Goal: Information Seeking & Learning: Learn about a topic

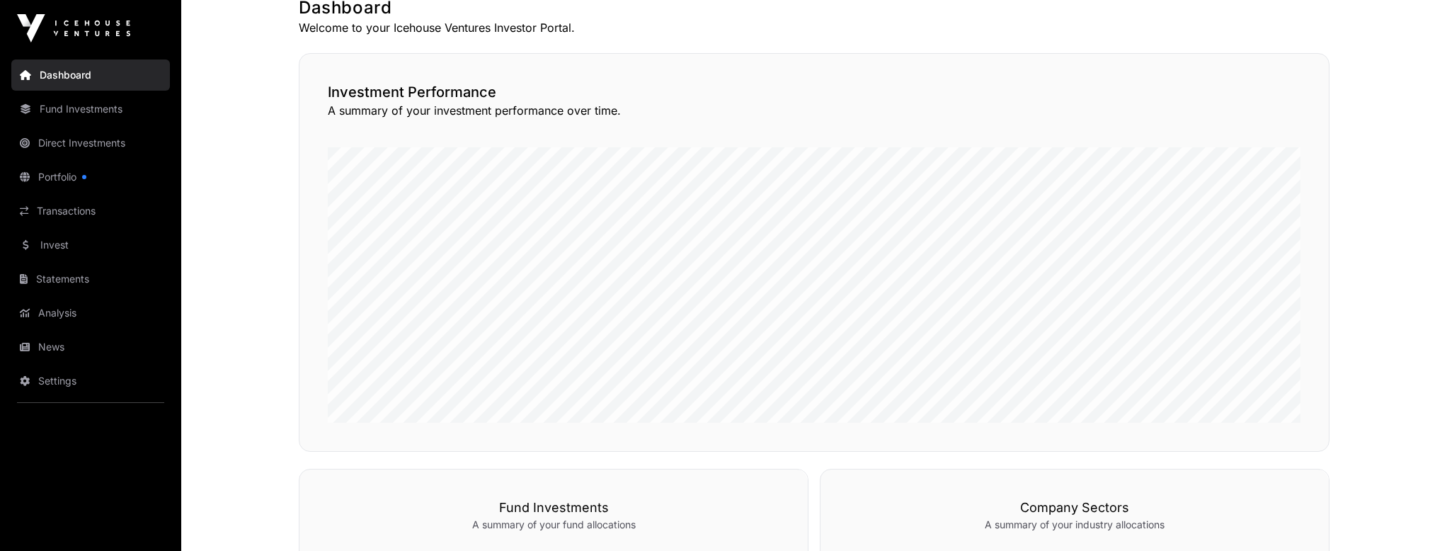
scroll to position [292, 0]
click at [69, 103] on link "Fund Investments" at bounding box center [90, 108] width 159 height 31
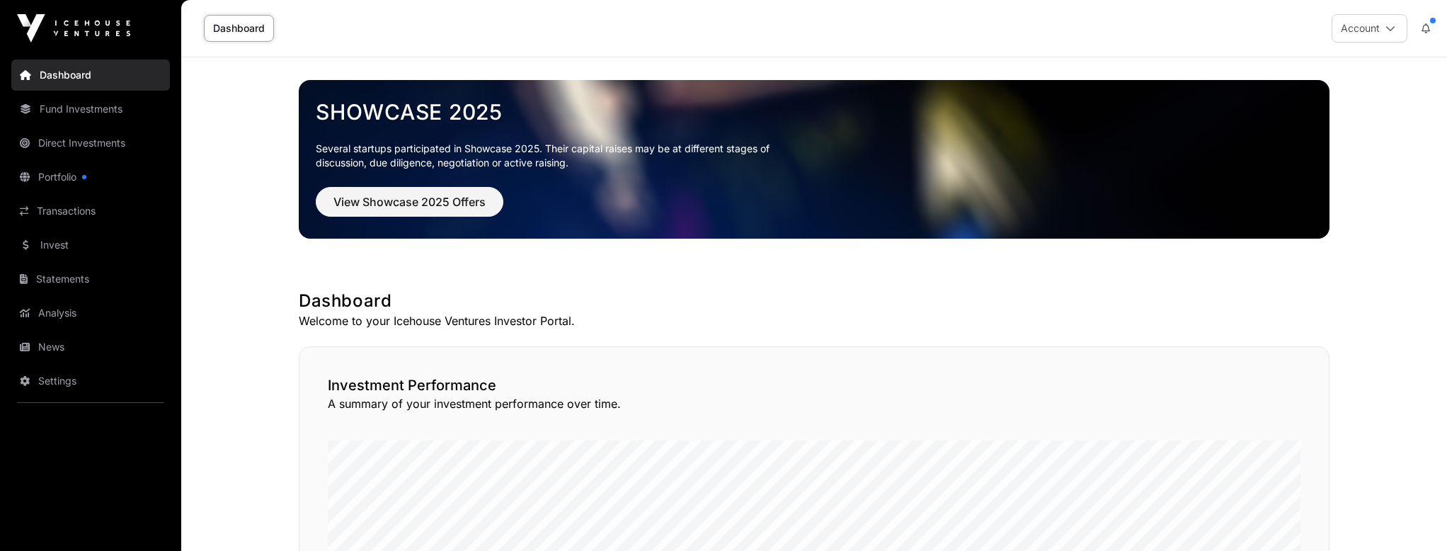
scroll to position [0, 0]
click at [82, 110] on link "Fund Investments" at bounding box center [90, 108] width 159 height 31
click at [58, 77] on link "Dashboard" at bounding box center [90, 74] width 159 height 31
click at [50, 116] on link "Fund Investments" at bounding box center [90, 108] width 159 height 31
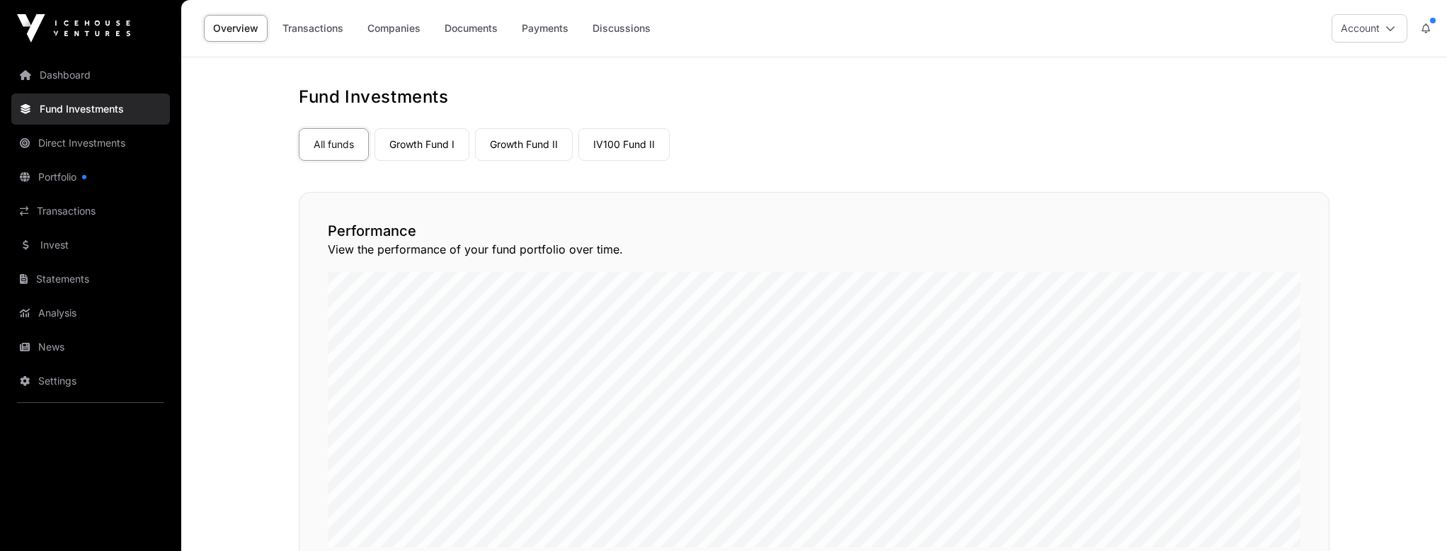
click at [394, 24] on link "Companies" at bounding box center [393, 28] width 71 height 27
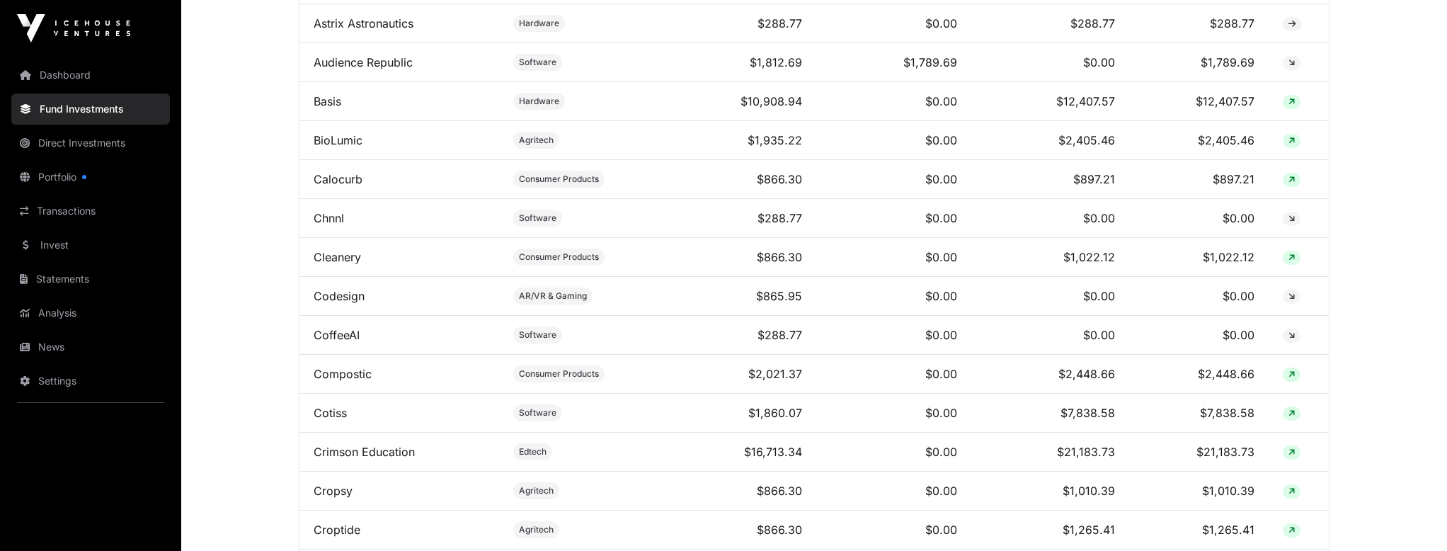
scroll to position [1070, 0]
click at [333, 413] on link "Cotiss" at bounding box center [330, 411] width 33 height 14
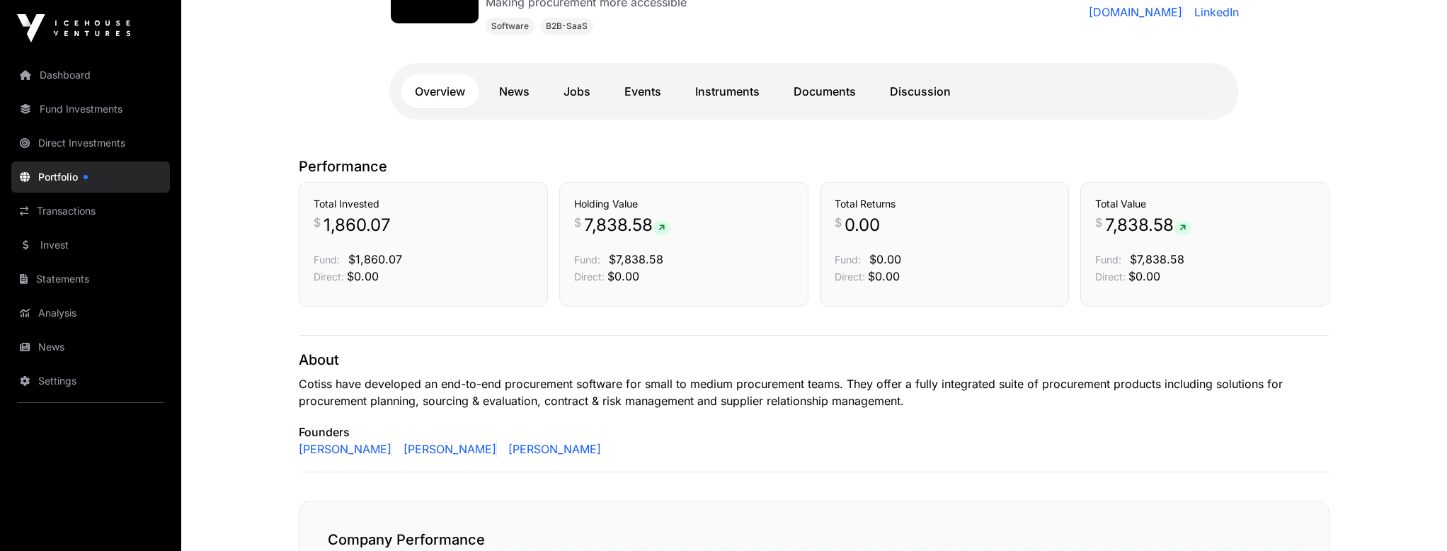
scroll to position [200, 0]
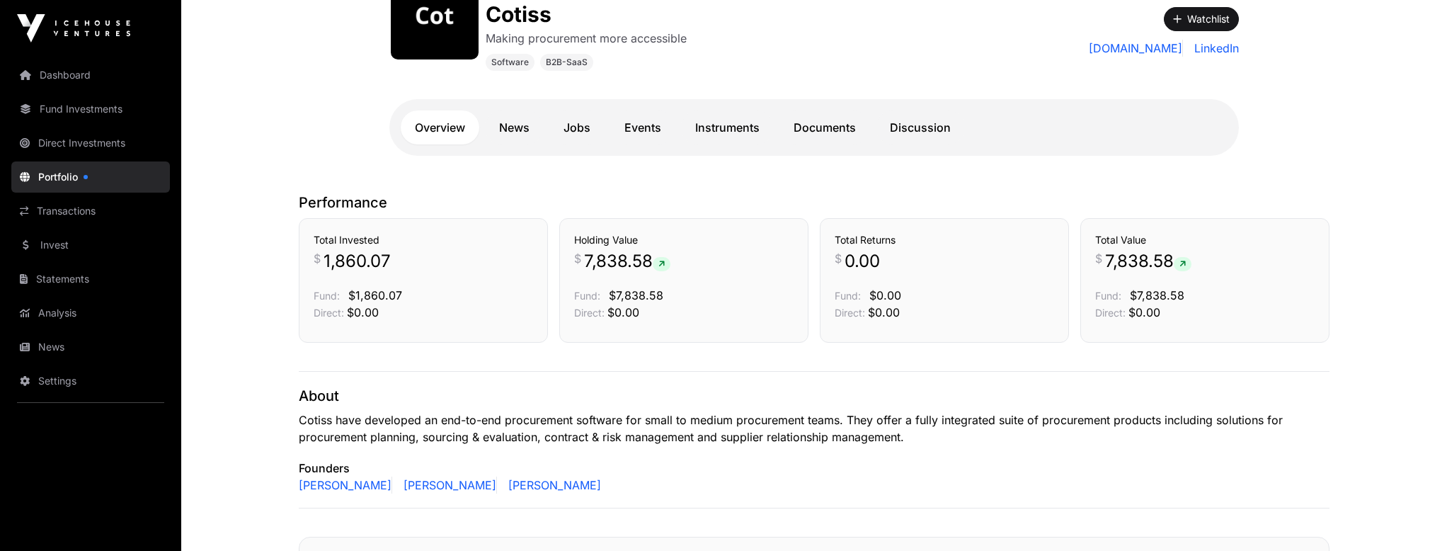
click at [833, 126] on link "Documents" at bounding box center [824, 127] width 91 height 34
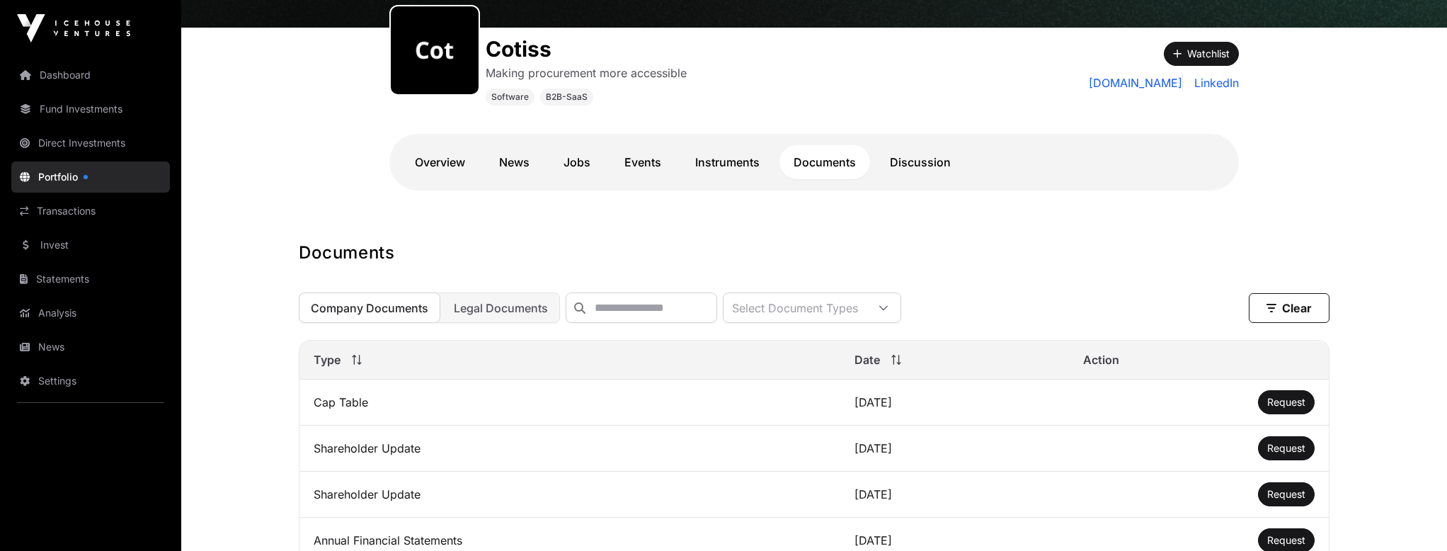
scroll to position [164, 0]
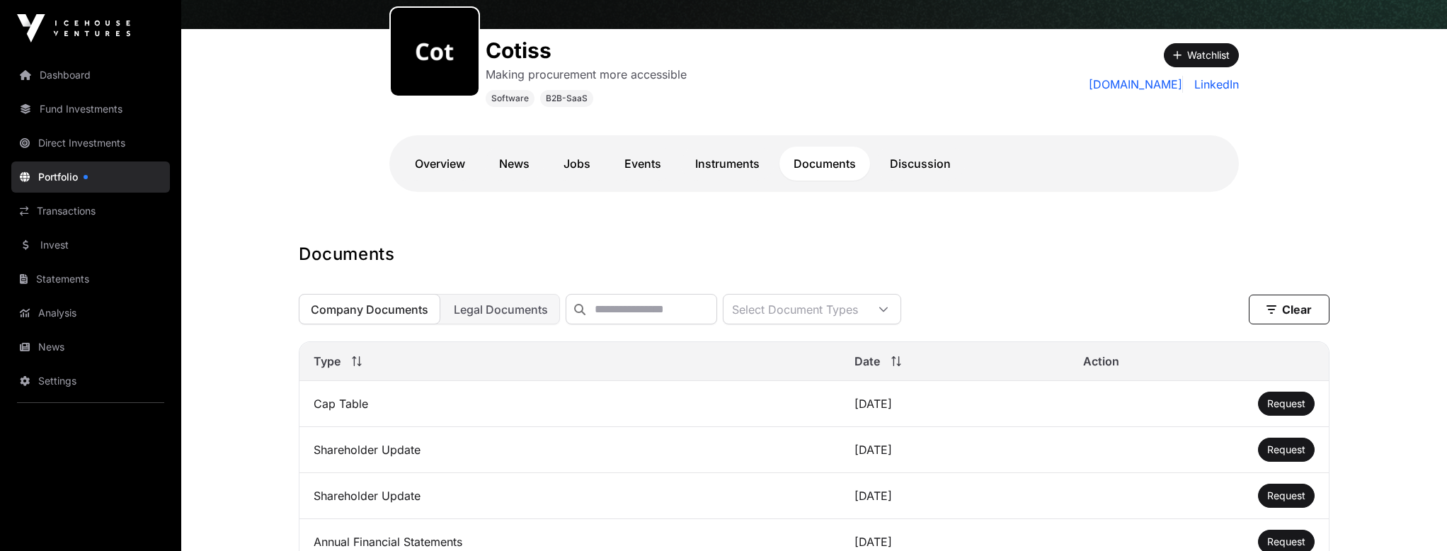
click at [629, 165] on link "Events" at bounding box center [642, 164] width 65 height 34
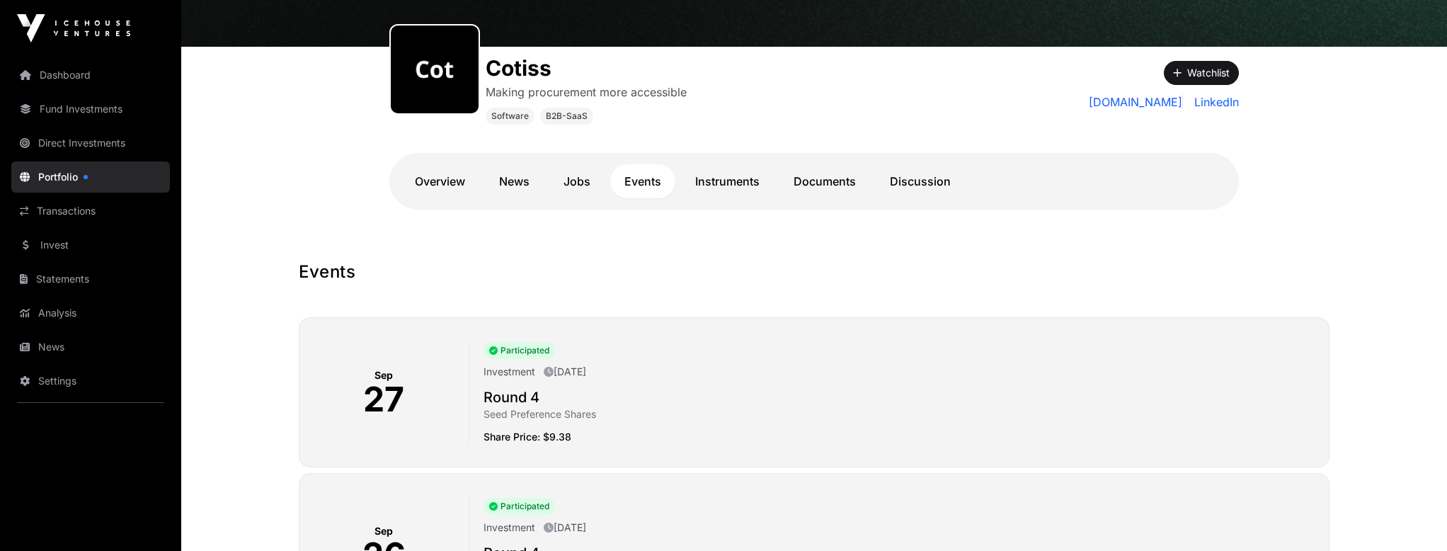
scroll to position [146, 0]
click at [914, 180] on link "Discussion" at bounding box center [920, 182] width 89 height 34
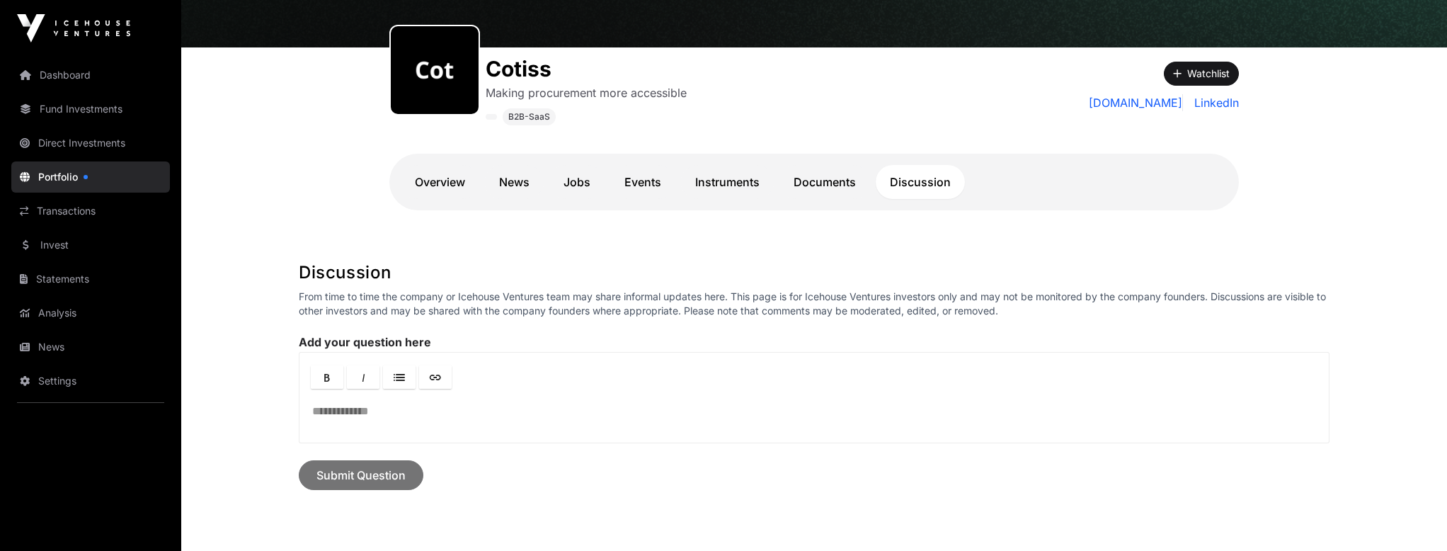
click at [525, 183] on link "News" at bounding box center [514, 182] width 59 height 34
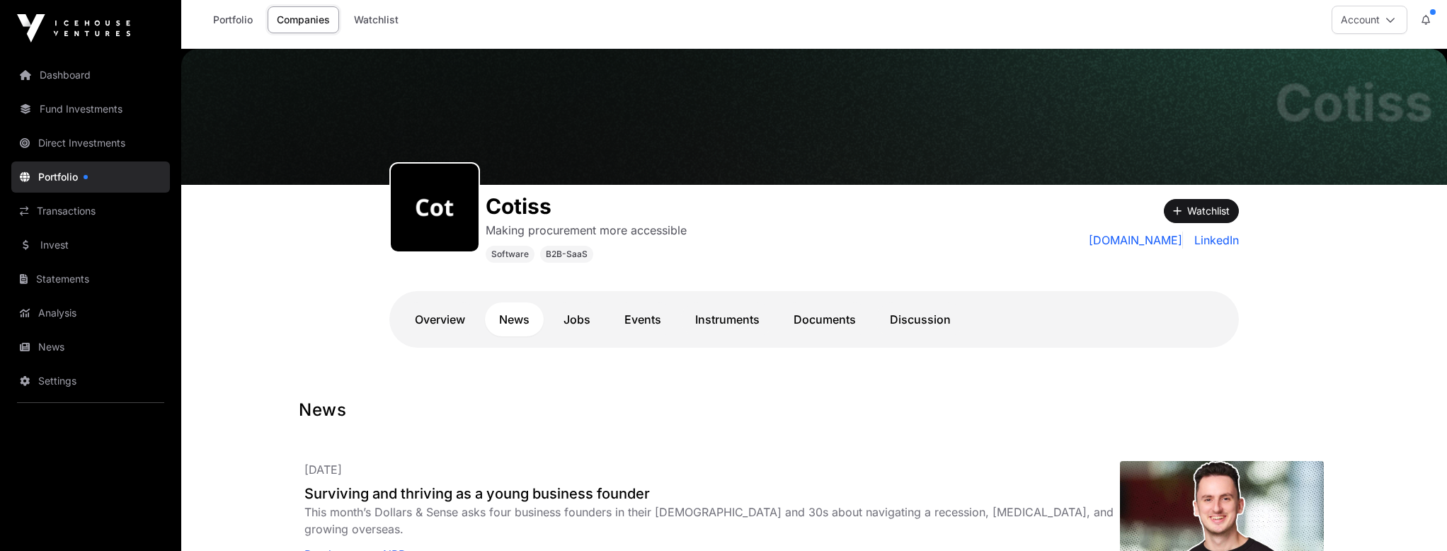
scroll to position [8, 0]
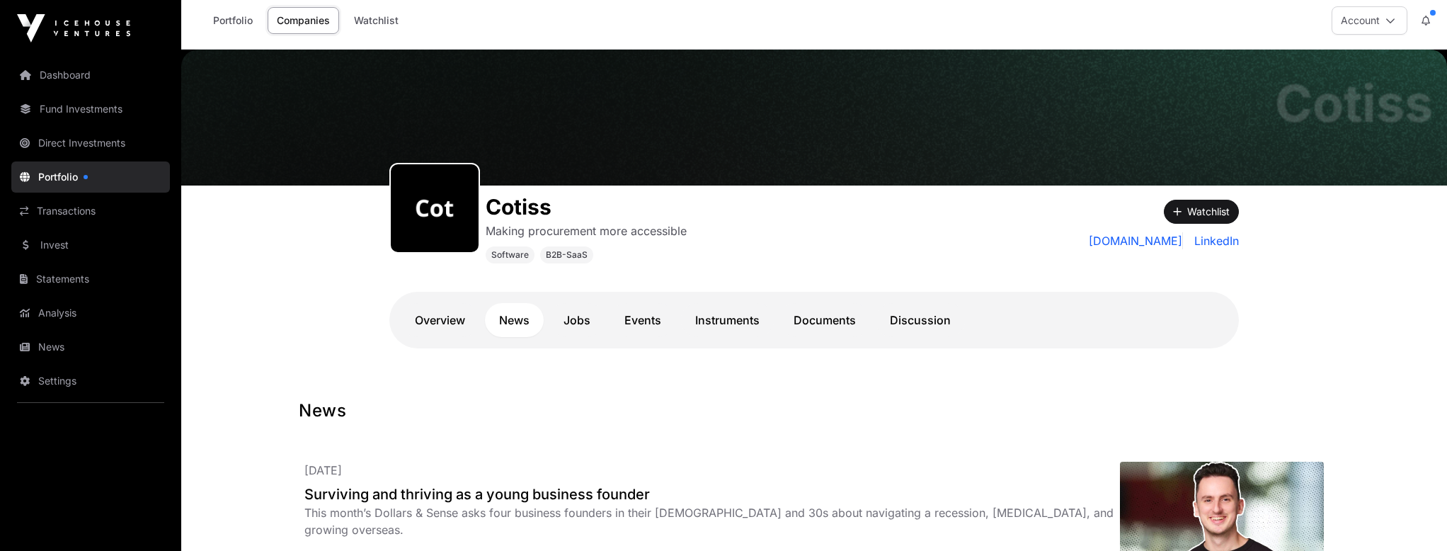
click at [580, 318] on link "Jobs" at bounding box center [576, 320] width 55 height 34
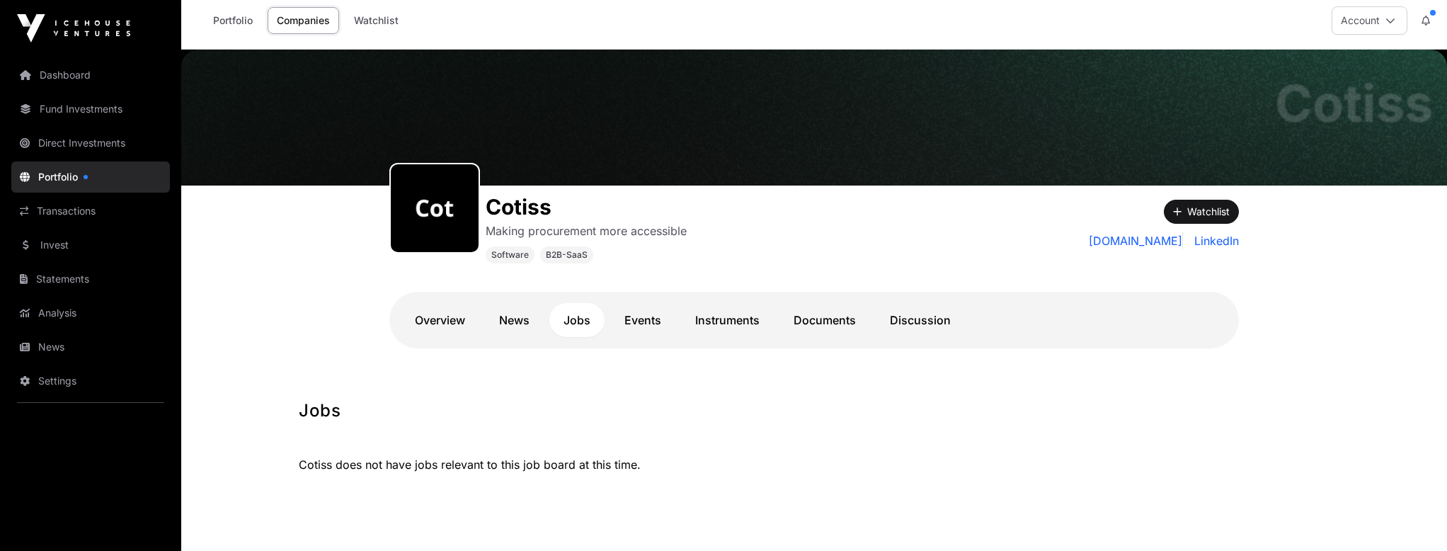
click at [653, 323] on link "Events" at bounding box center [642, 320] width 65 height 34
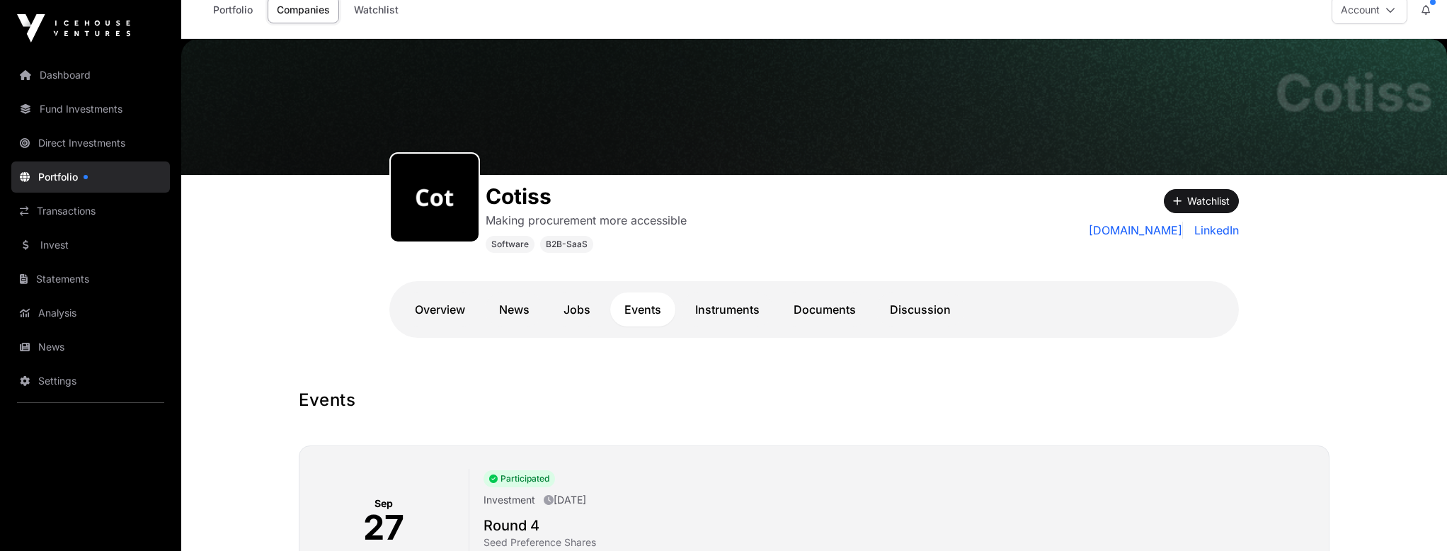
scroll to position [21, 0]
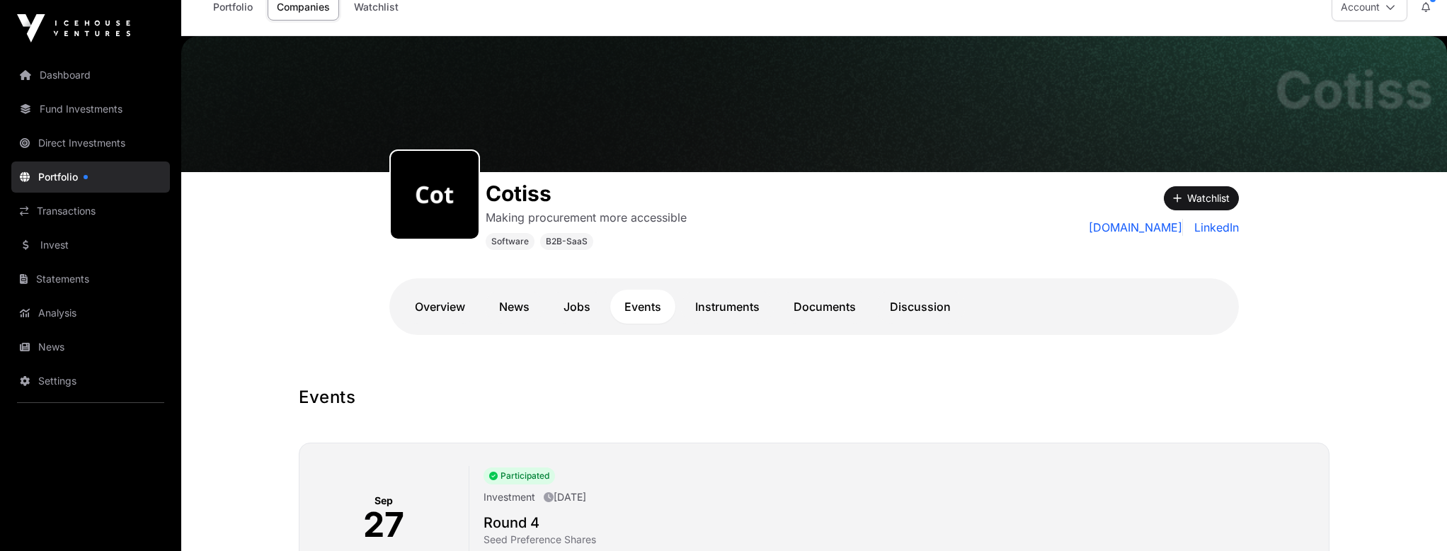
click at [735, 312] on link "Instruments" at bounding box center [727, 307] width 93 height 34
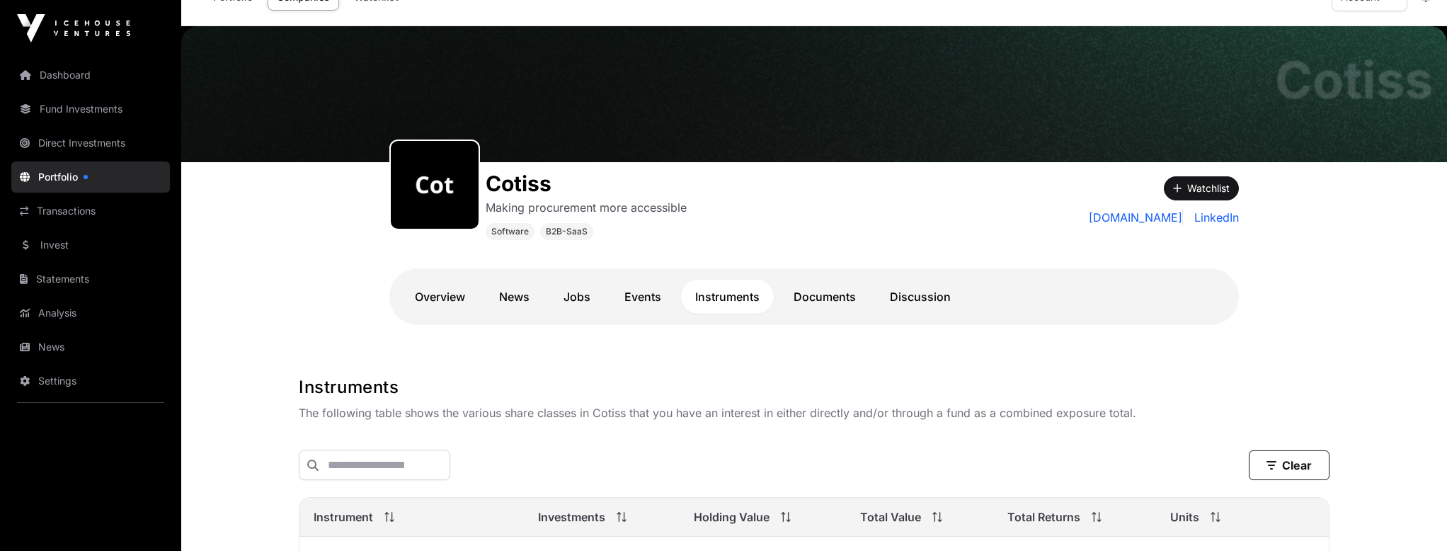
scroll to position [30, 0]
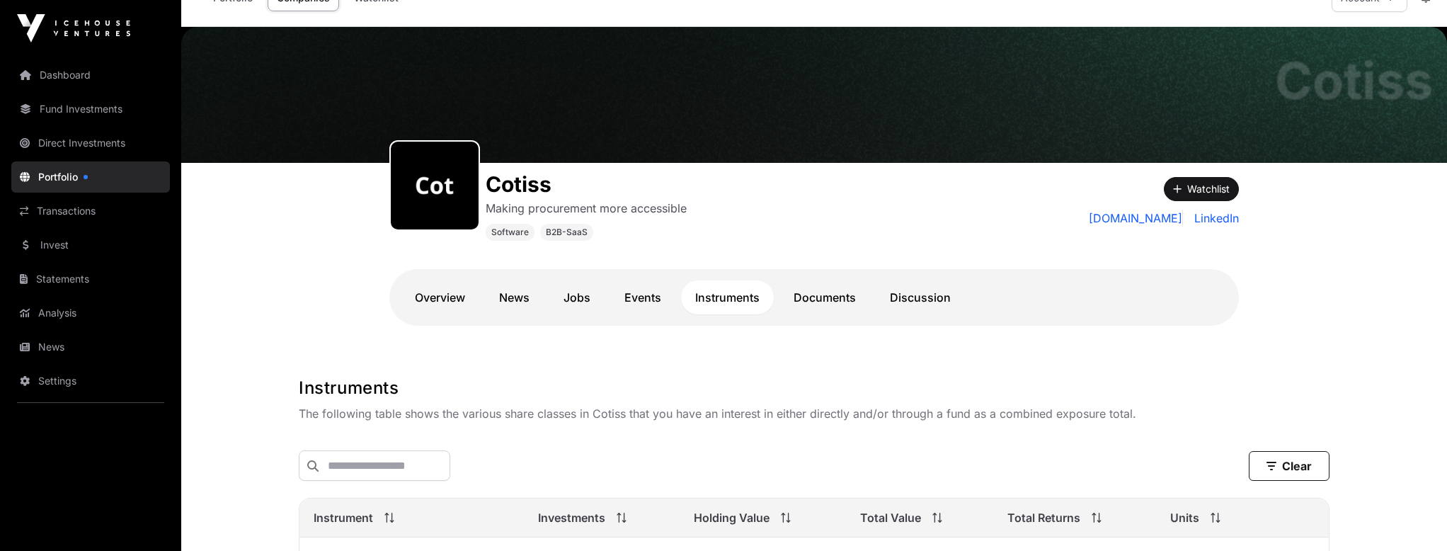
click at [820, 304] on link "Documents" at bounding box center [824, 297] width 91 height 34
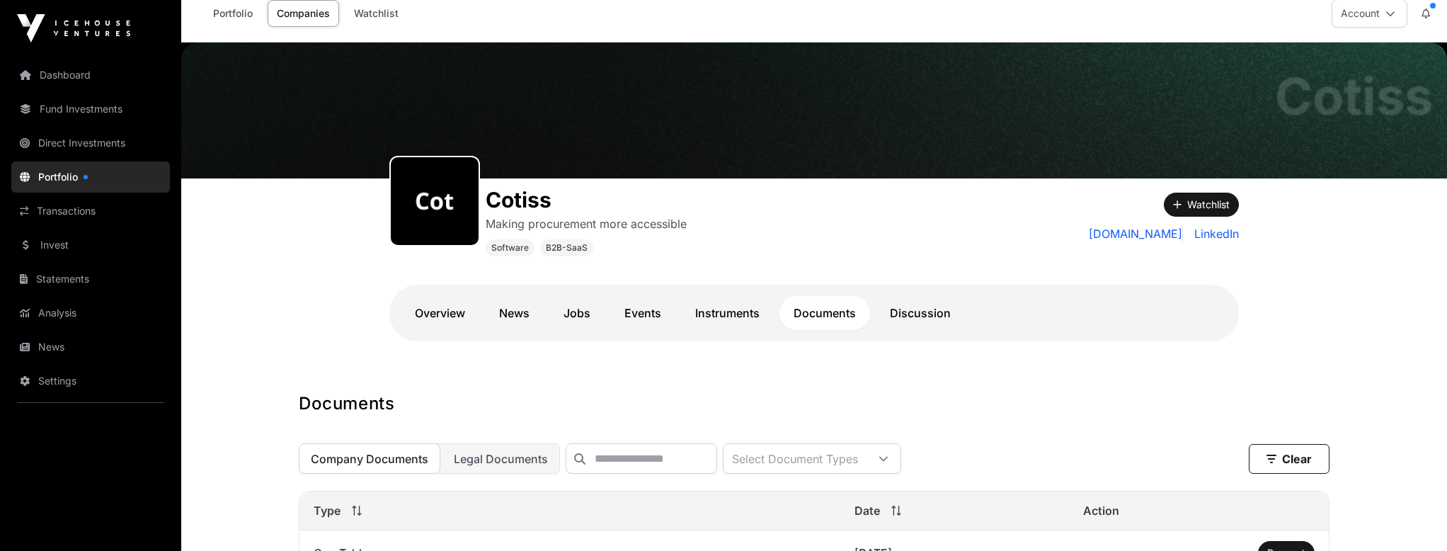
scroll to position [15, 0]
click at [69, 142] on link "Direct Investments" at bounding box center [90, 142] width 159 height 31
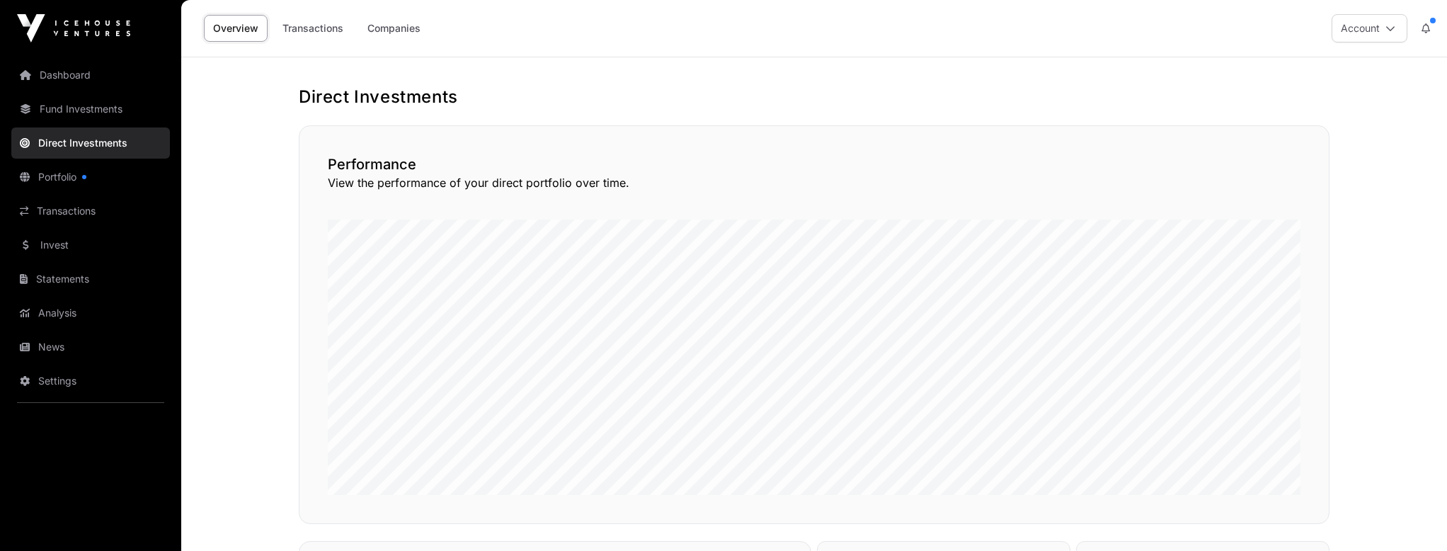
click at [391, 23] on link "Companies" at bounding box center [393, 28] width 71 height 27
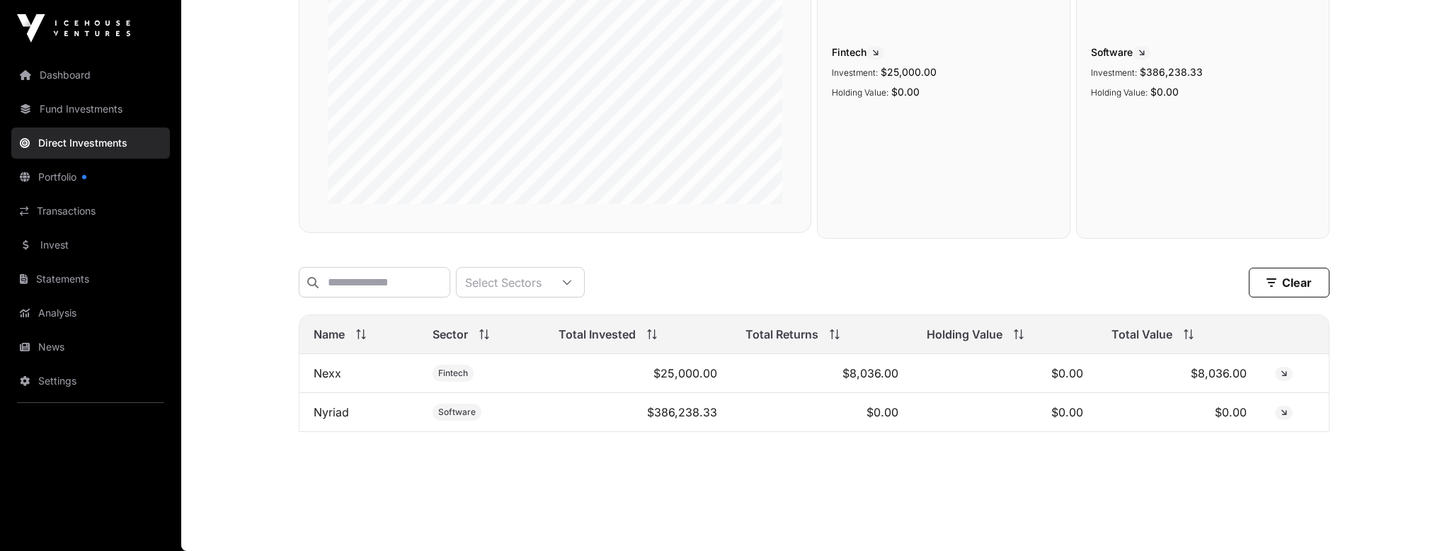
scroll to position [222, 0]
click at [326, 408] on link "Nyriad" at bounding box center [331, 412] width 35 height 14
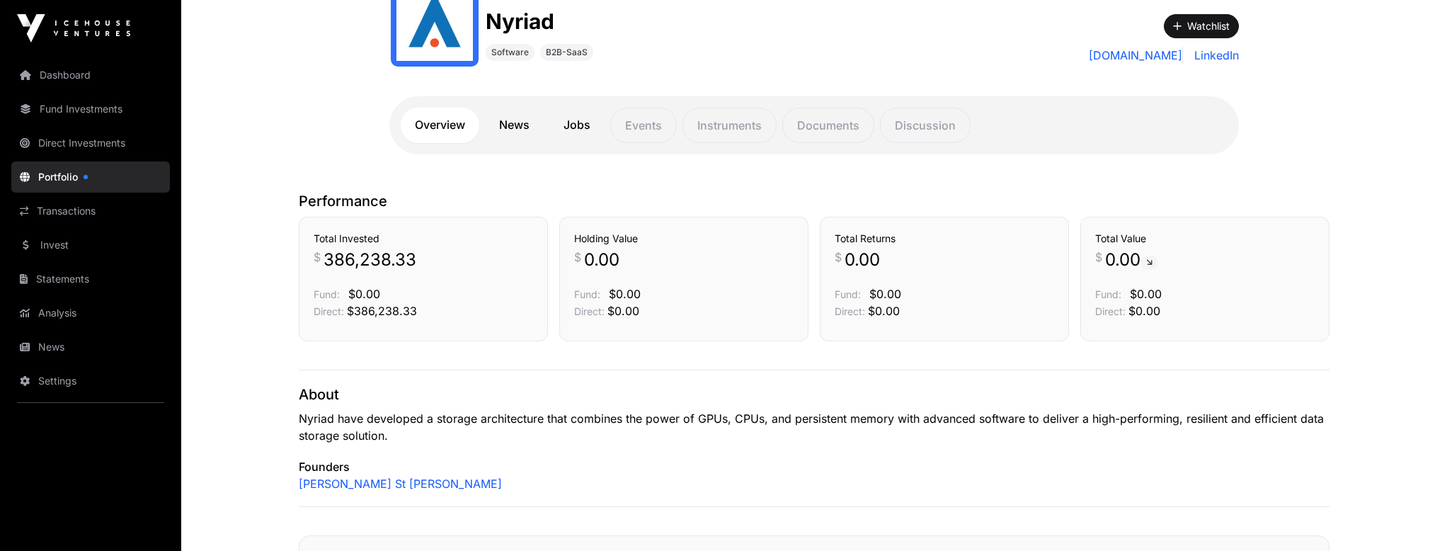
scroll to position [194, 0]
click at [521, 119] on link "News" at bounding box center [514, 124] width 59 height 35
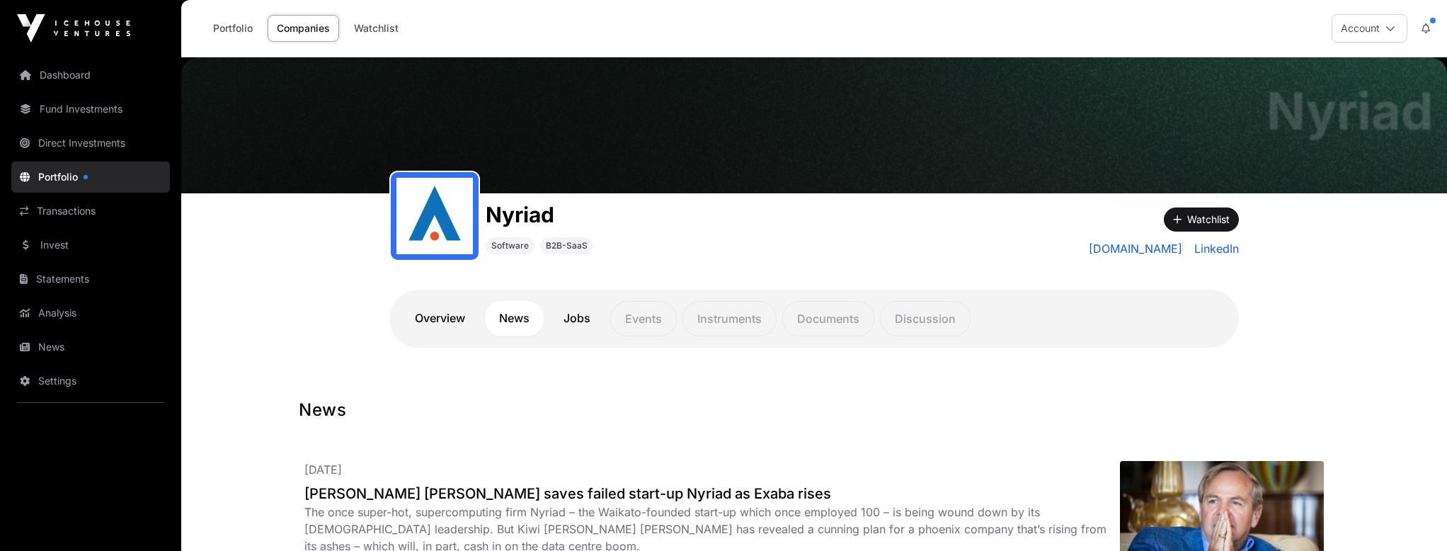
click at [437, 319] on link "Overview" at bounding box center [440, 318] width 79 height 35
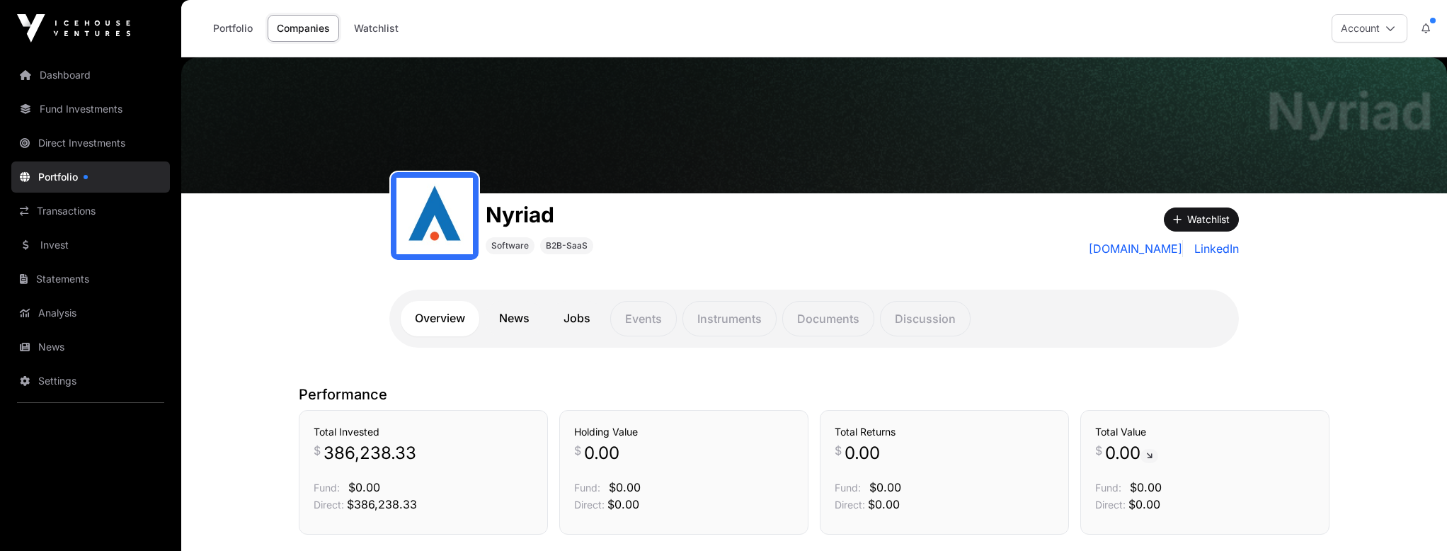
click at [80, 75] on link "Dashboard" at bounding box center [90, 74] width 159 height 31
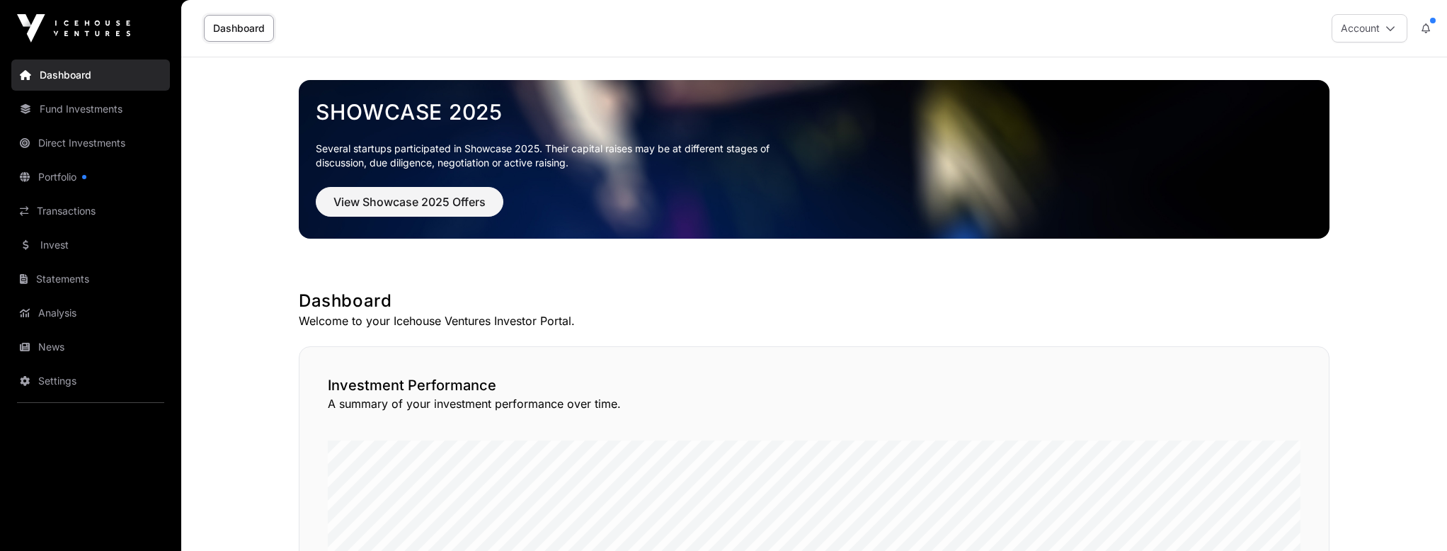
click at [68, 277] on link "Statements" at bounding box center [90, 278] width 159 height 31
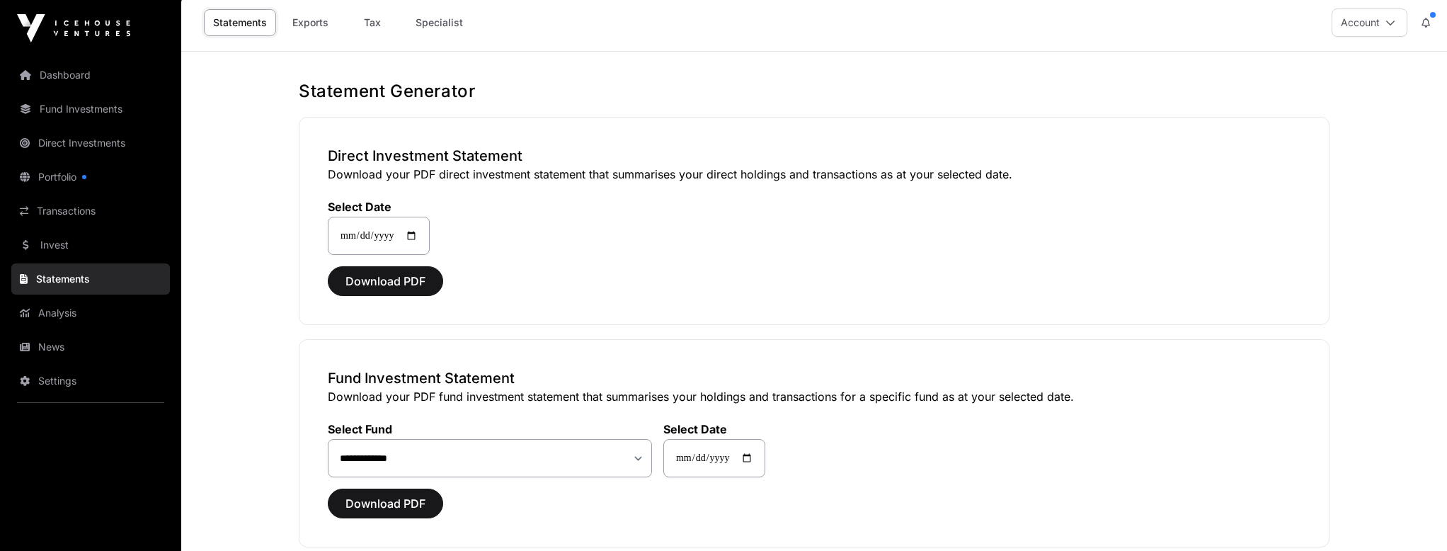
scroll to position [6, 0]
